Goal: Task Accomplishment & Management: Manage account settings

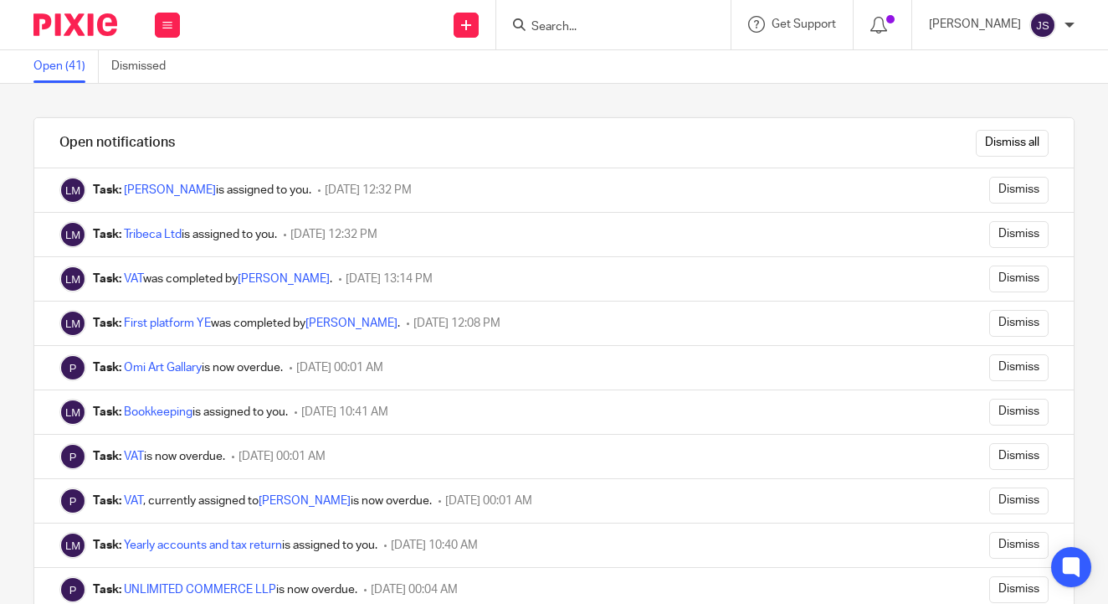
click at [86, 24] on img at bounding box center [75, 24] width 84 height 23
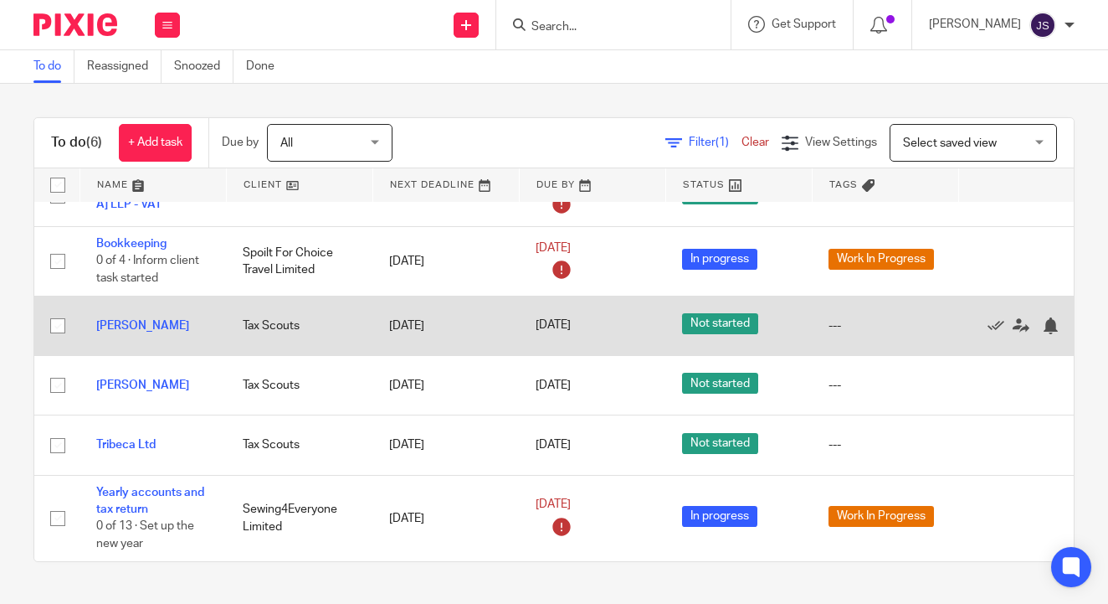
scroll to position [42, 1]
click at [308, 332] on td "Tax Scouts" at bounding box center [299, 325] width 147 height 59
click at [105, 313] on td "[PERSON_NAME]" at bounding box center [153, 325] width 147 height 59
click at [115, 320] on link "[PERSON_NAME]" at bounding box center [142, 326] width 93 height 12
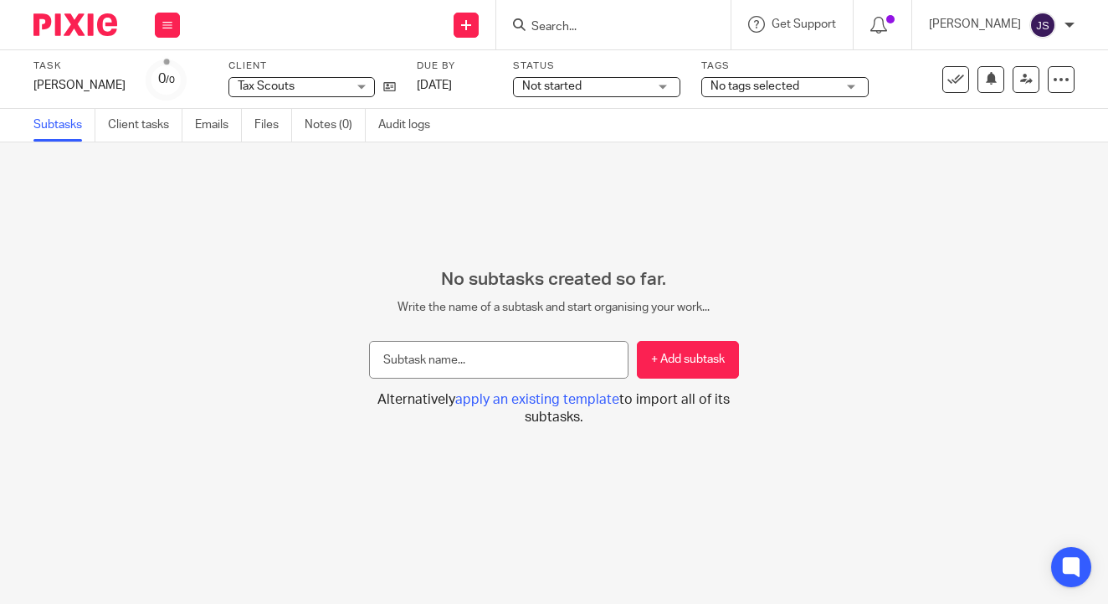
click at [765, 86] on span "No tags selected" at bounding box center [755, 86] width 89 height 12
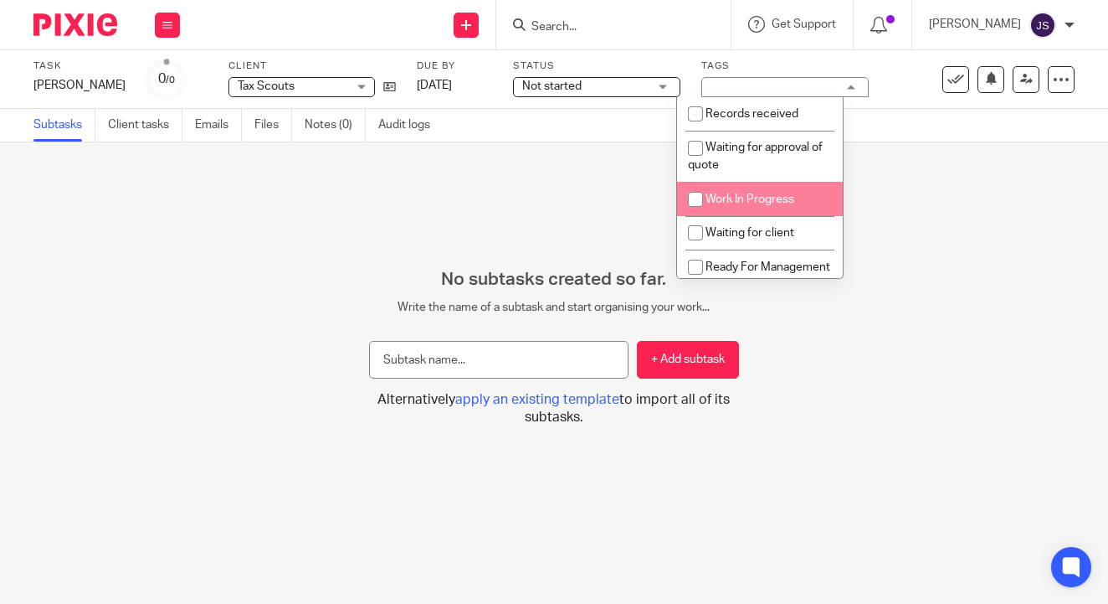
click at [741, 192] on li "Work In Progress" at bounding box center [760, 199] width 166 height 34
checkbox input "true"
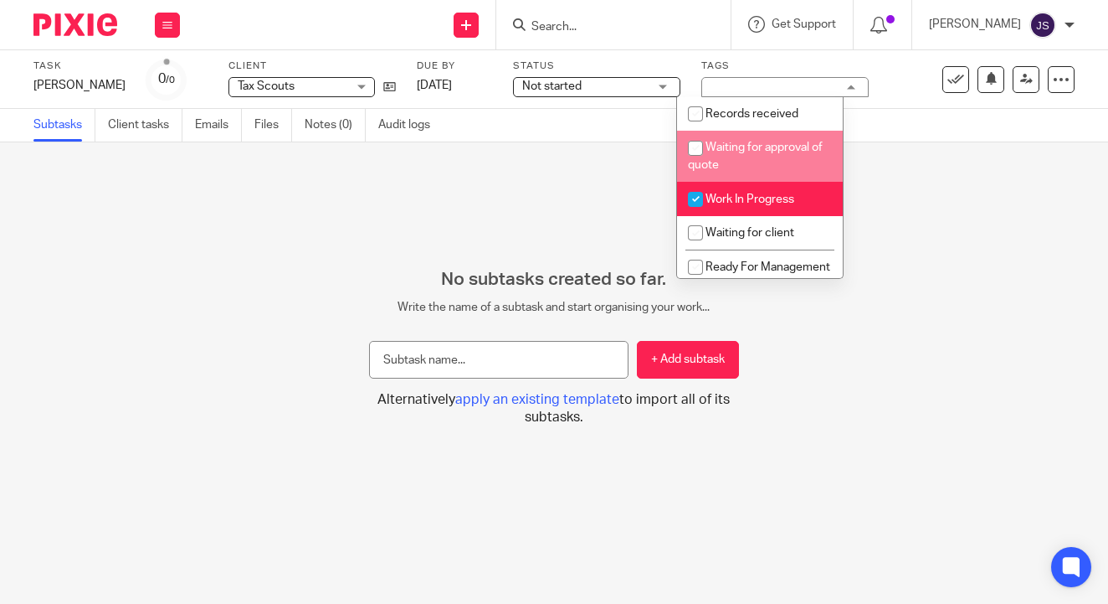
click at [534, 78] on span "Not started" at bounding box center [585, 87] width 126 height 18
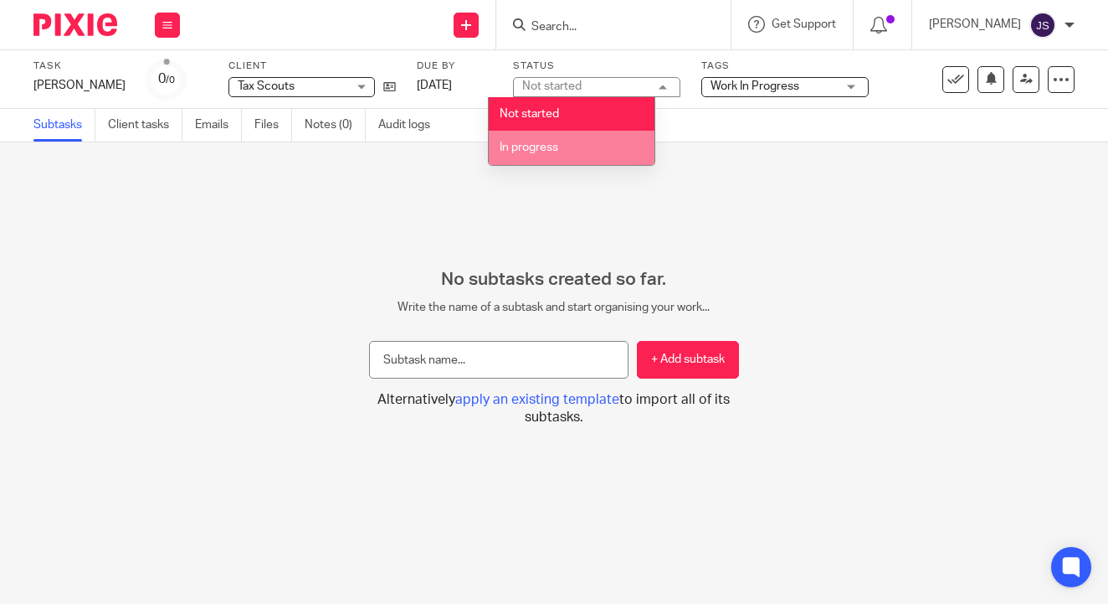
click at [542, 140] on li "In progress" at bounding box center [572, 148] width 166 height 34
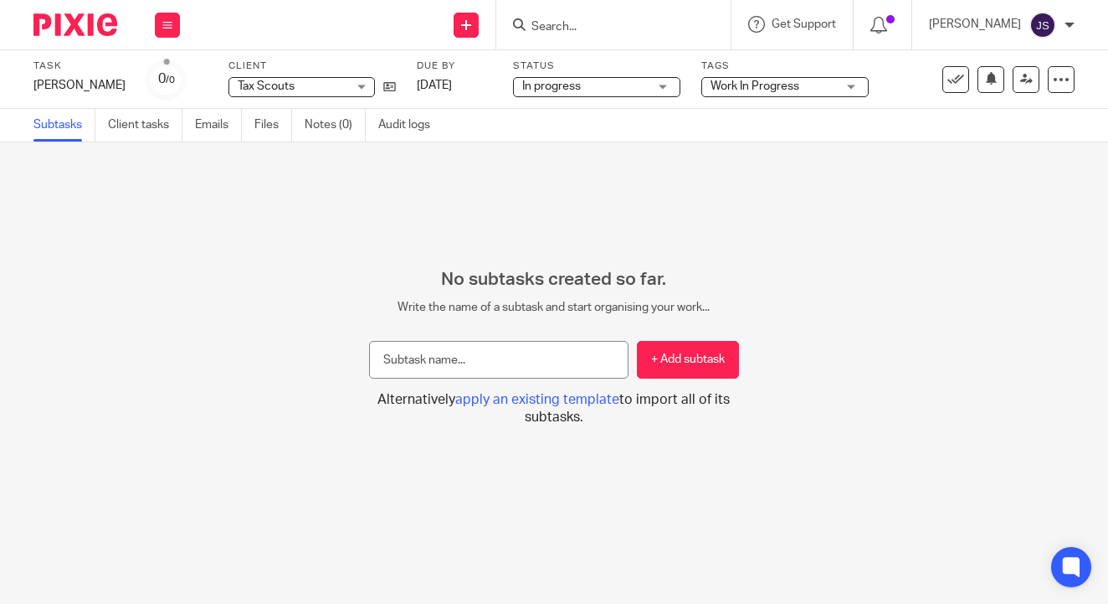
click at [627, 188] on div "No subtasks created so far. Write the name of a subtask and start organising yo…" at bounding box center [554, 372] width 1108 height 461
click at [70, 18] on img at bounding box center [75, 24] width 84 height 23
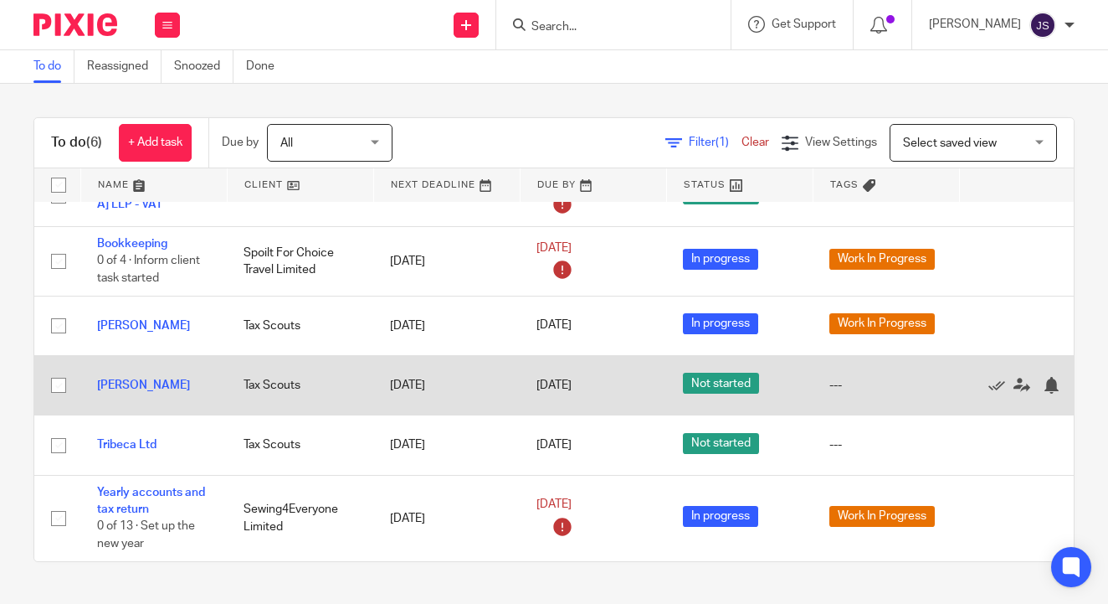
scroll to position [42, 0]
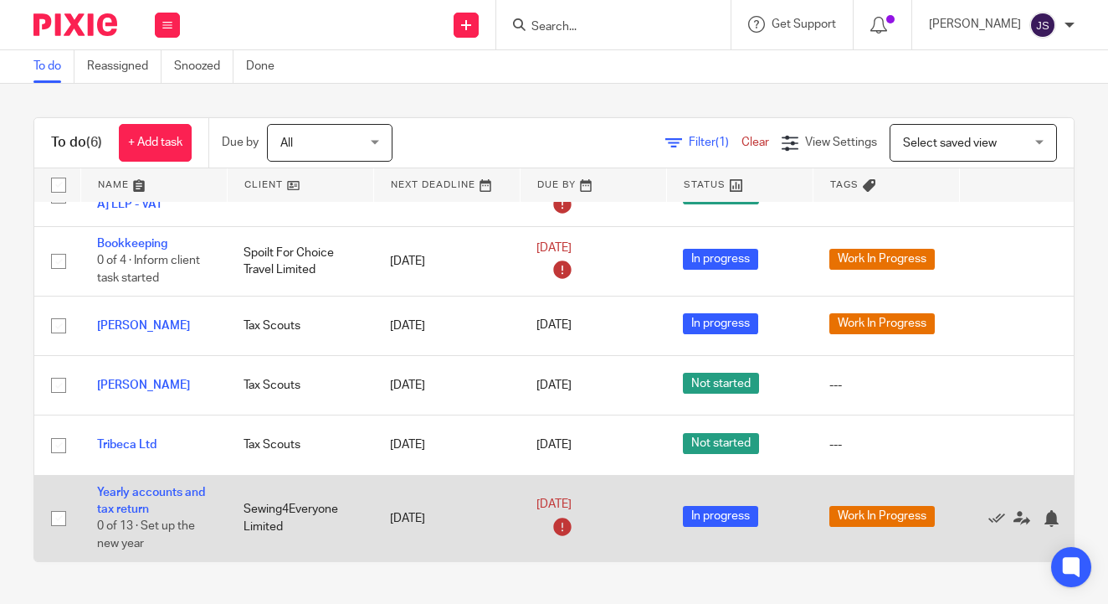
click at [299, 494] on td "Sewing4Everyone Limited" at bounding box center [300, 517] width 147 height 85
click at [165, 486] on link "Yearly accounts and tax return" at bounding box center [151, 500] width 108 height 28
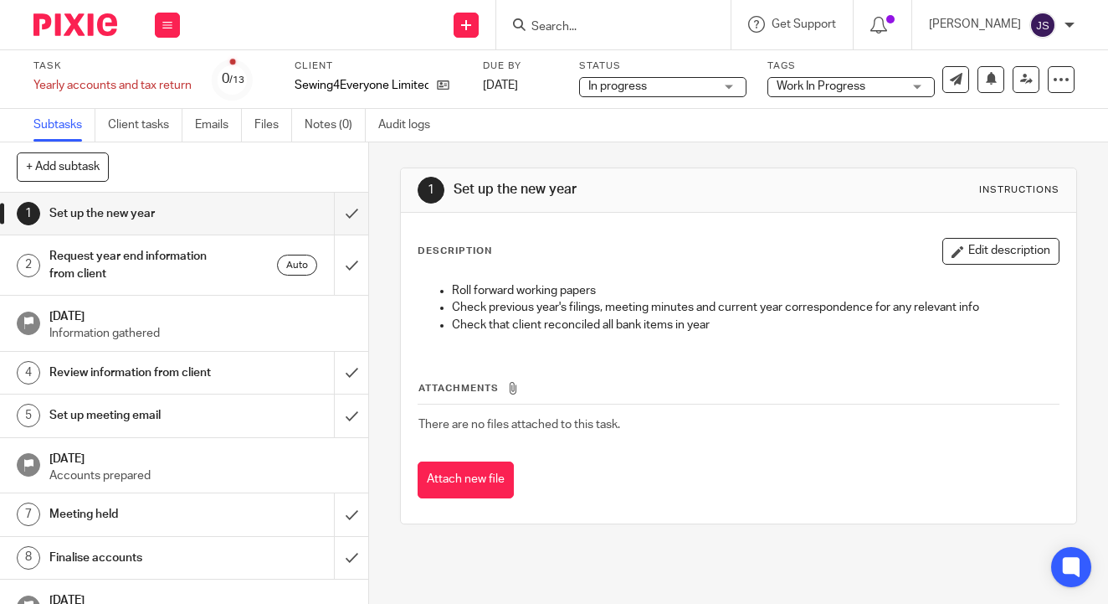
click at [807, 98] on div "Tags Work In Progress Records received Waiting for approval of quote Work In Pr…" at bounding box center [851, 79] width 167 height 40
click at [810, 90] on span "Work In Progress" at bounding box center [821, 86] width 89 height 12
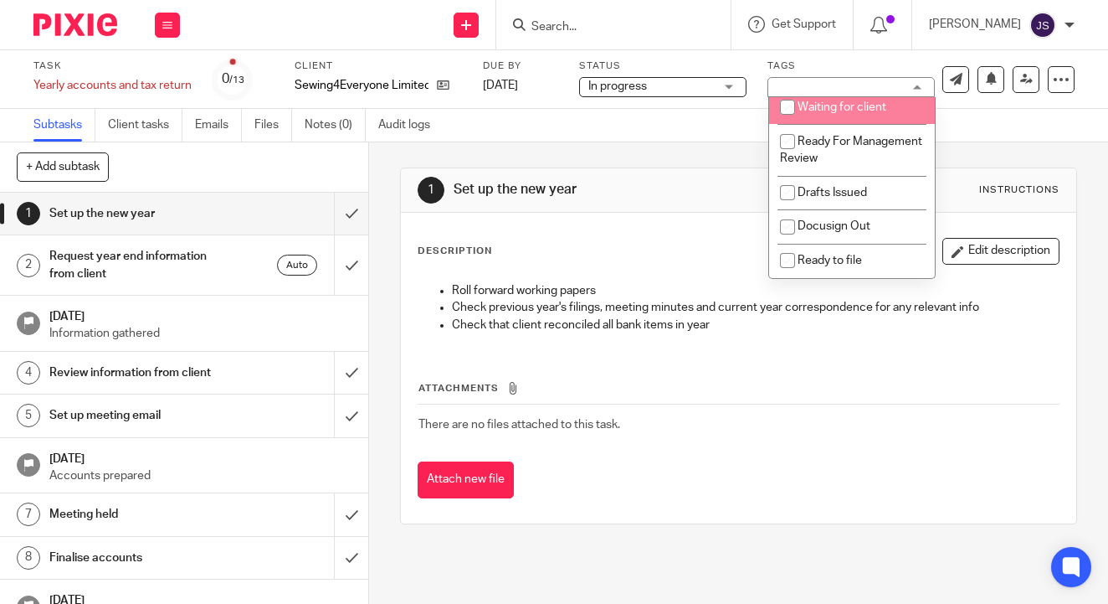
scroll to position [130, 0]
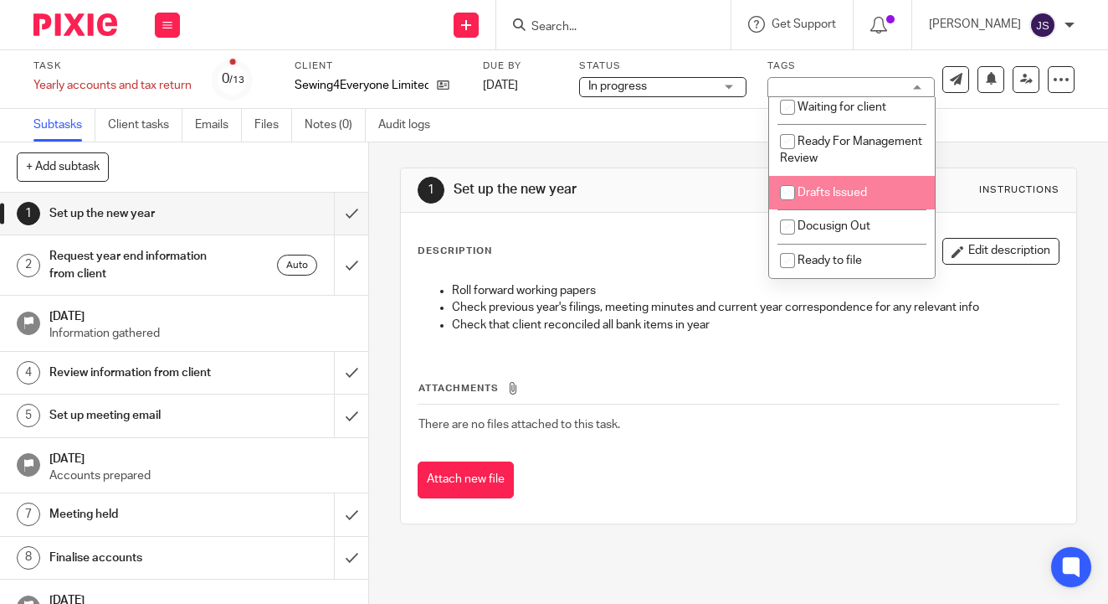
click at [783, 197] on input "checkbox" at bounding box center [788, 193] width 32 height 32
checkbox input "true"
click at [681, 123] on div "Subtasks Client tasks Emails Files Notes (0) Audit logs" at bounding box center [554, 125] width 1108 height 33
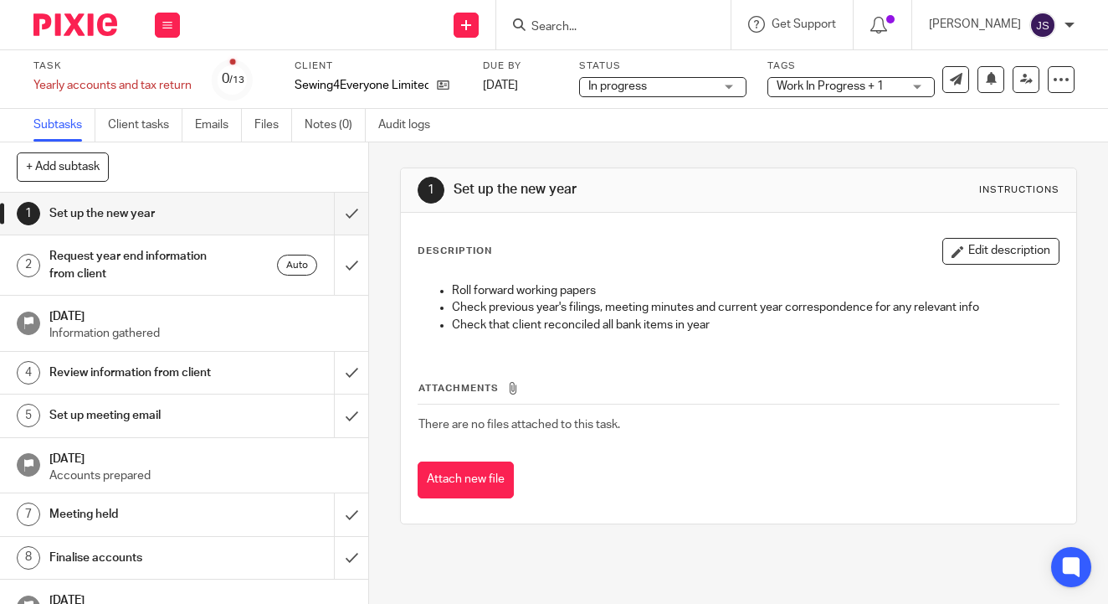
click at [69, 18] on img at bounding box center [75, 24] width 84 height 23
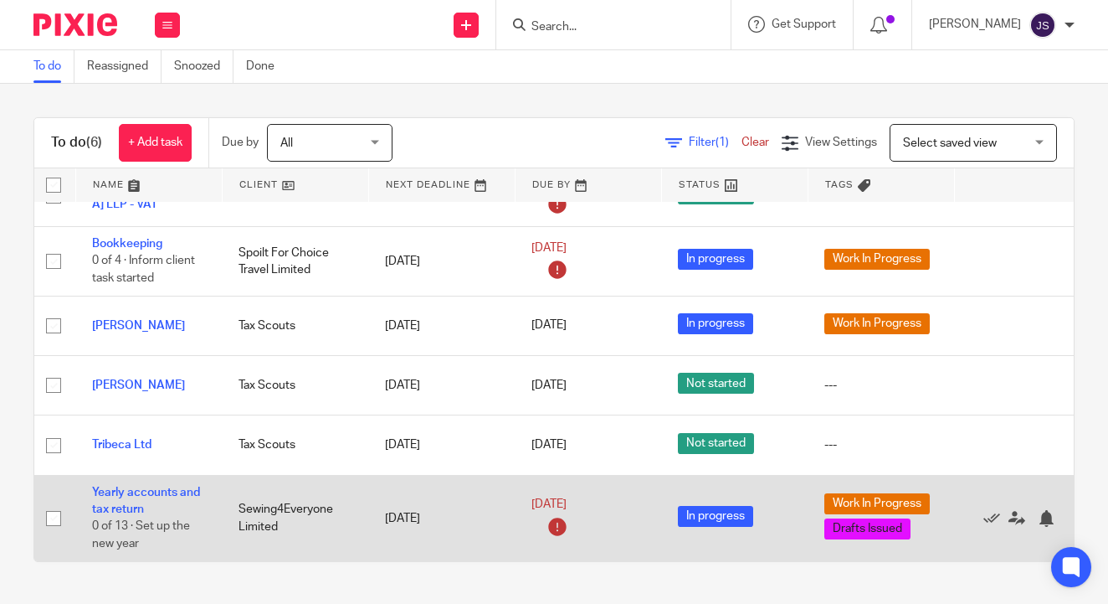
scroll to position [42, 5]
click at [149, 492] on link "Yearly accounts and tax return" at bounding box center [146, 500] width 108 height 28
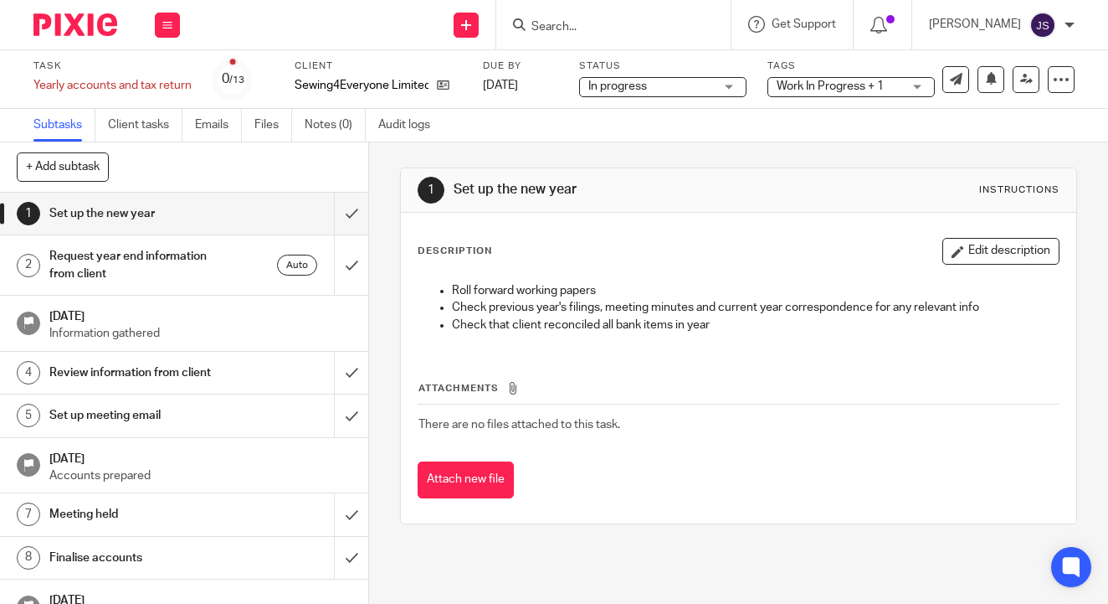
click at [788, 89] on span "Work In Progress + 1" at bounding box center [830, 86] width 107 height 12
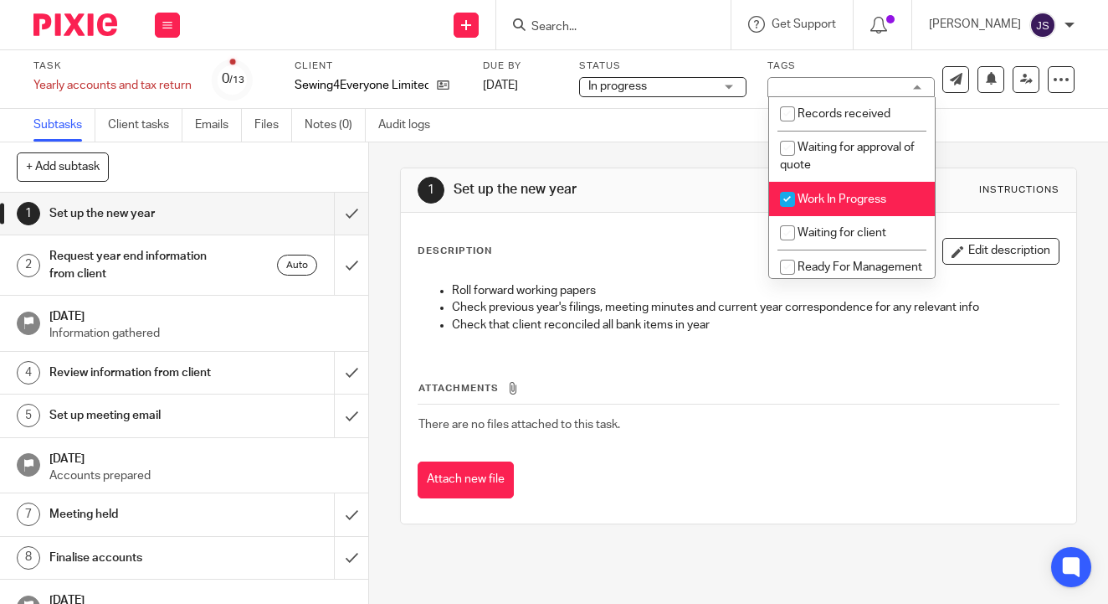
click at [792, 196] on input "checkbox" at bounding box center [788, 199] width 32 height 32
checkbox input "false"
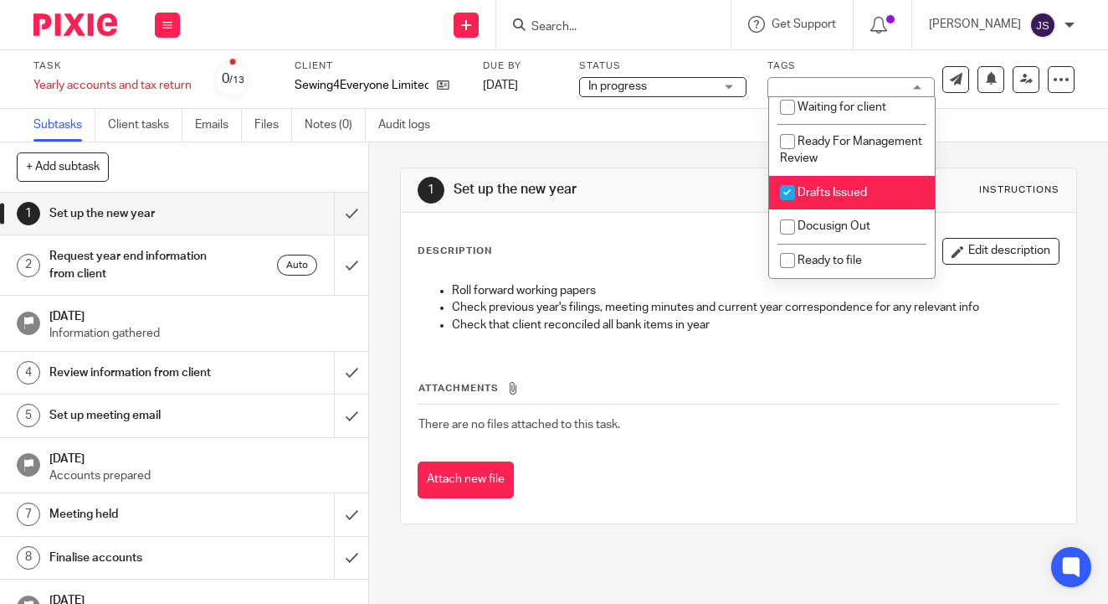
scroll to position [132, 0]
click at [635, 180] on div "1 Set up the new year Instructions" at bounding box center [739, 190] width 642 height 27
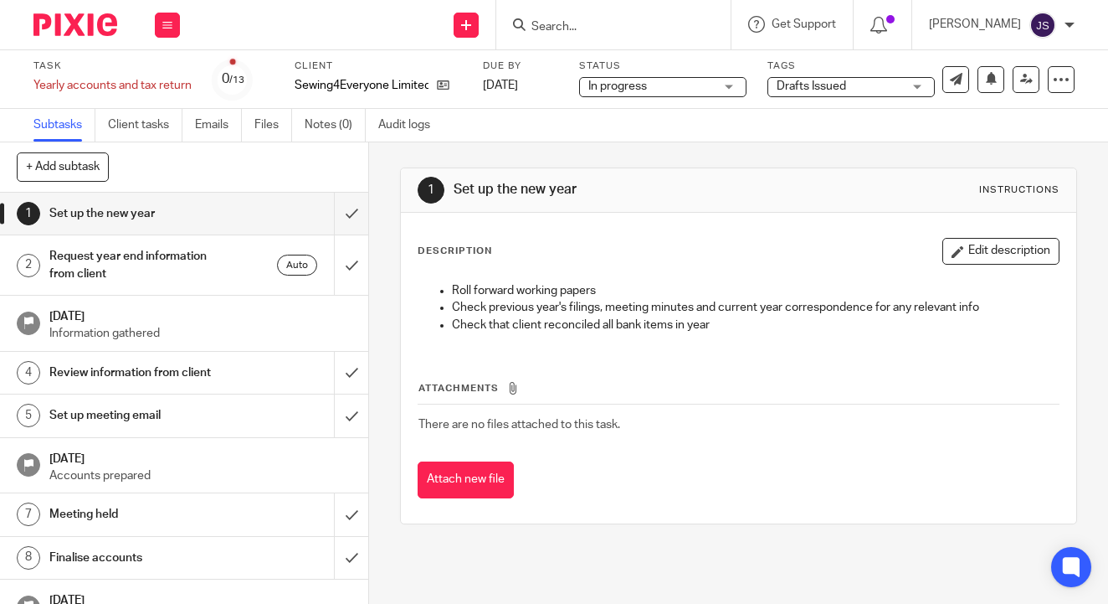
click at [93, 35] on img at bounding box center [75, 24] width 84 height 23
click at [89, 28] on img at bounding box center [75, 24] width 84 height 23
